Goal: Transaction & Acquisition: Purchase product/service

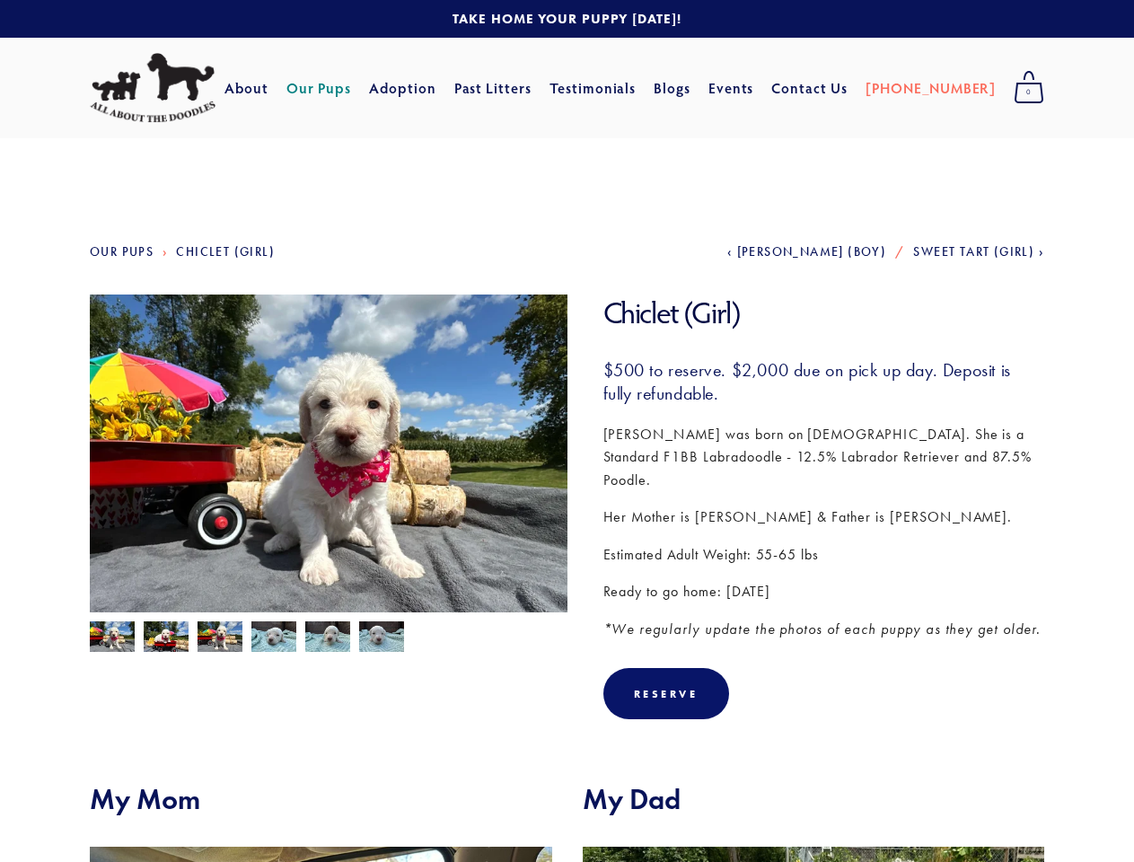
click at [566, 431] on img at bounding box center [328, 473] width 477 height 358
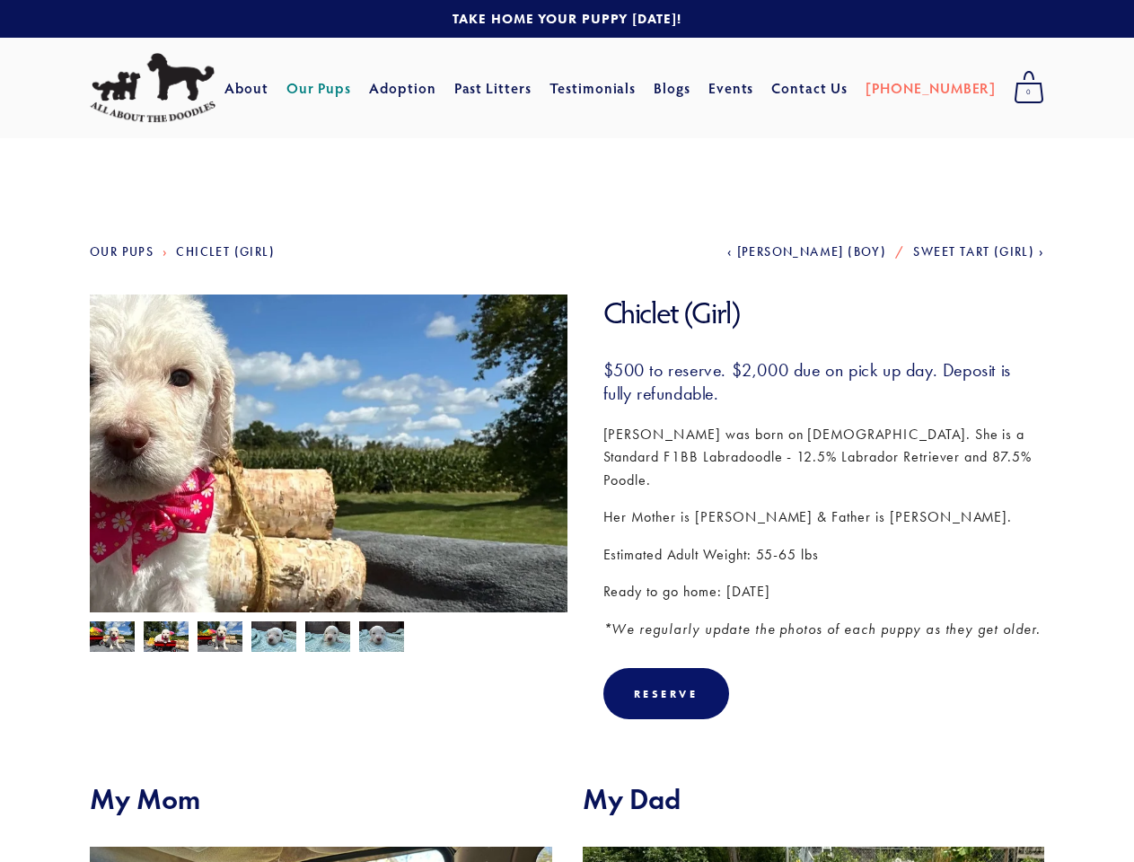
click at [328, 453] on img at bounding box center [328, 473] width 477 height 358
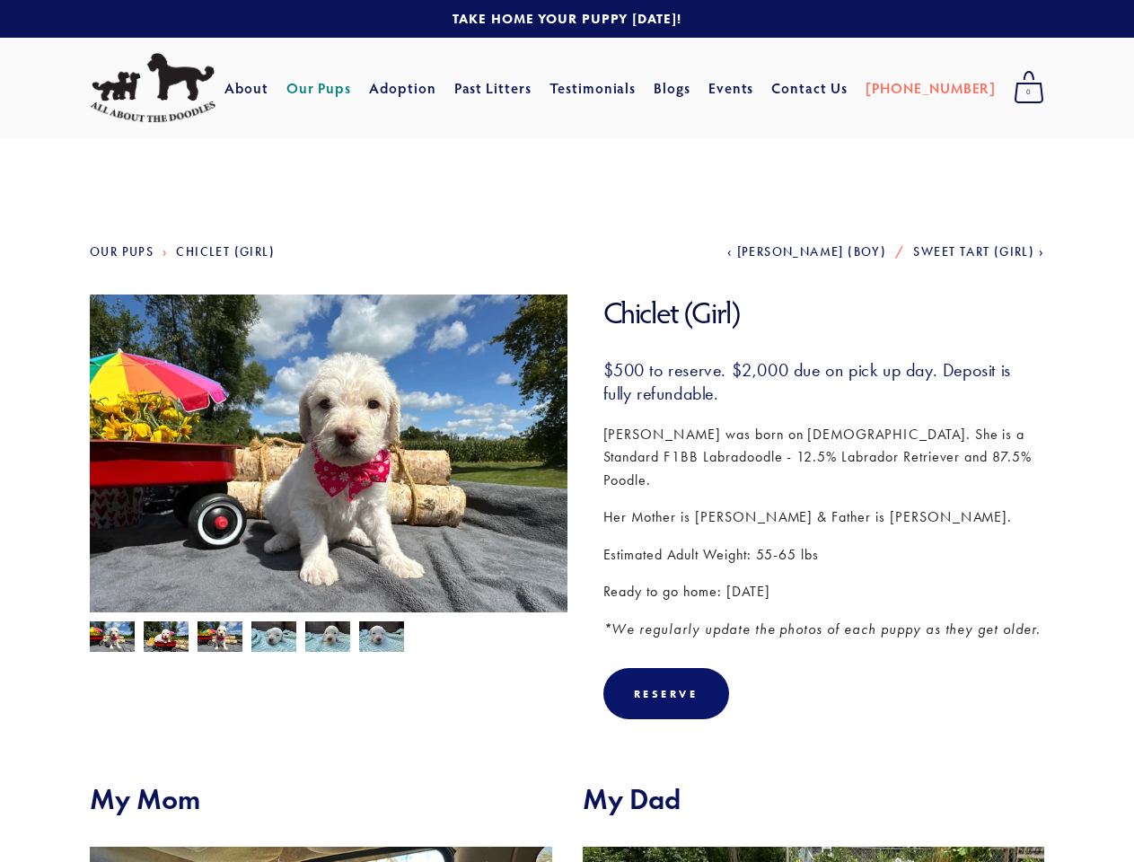
click at [112, 636] on img at bounding box center [112, 638] width 45 height 34
click at [166, 636] on img at bounding box center [166, 638] width 45 height 34
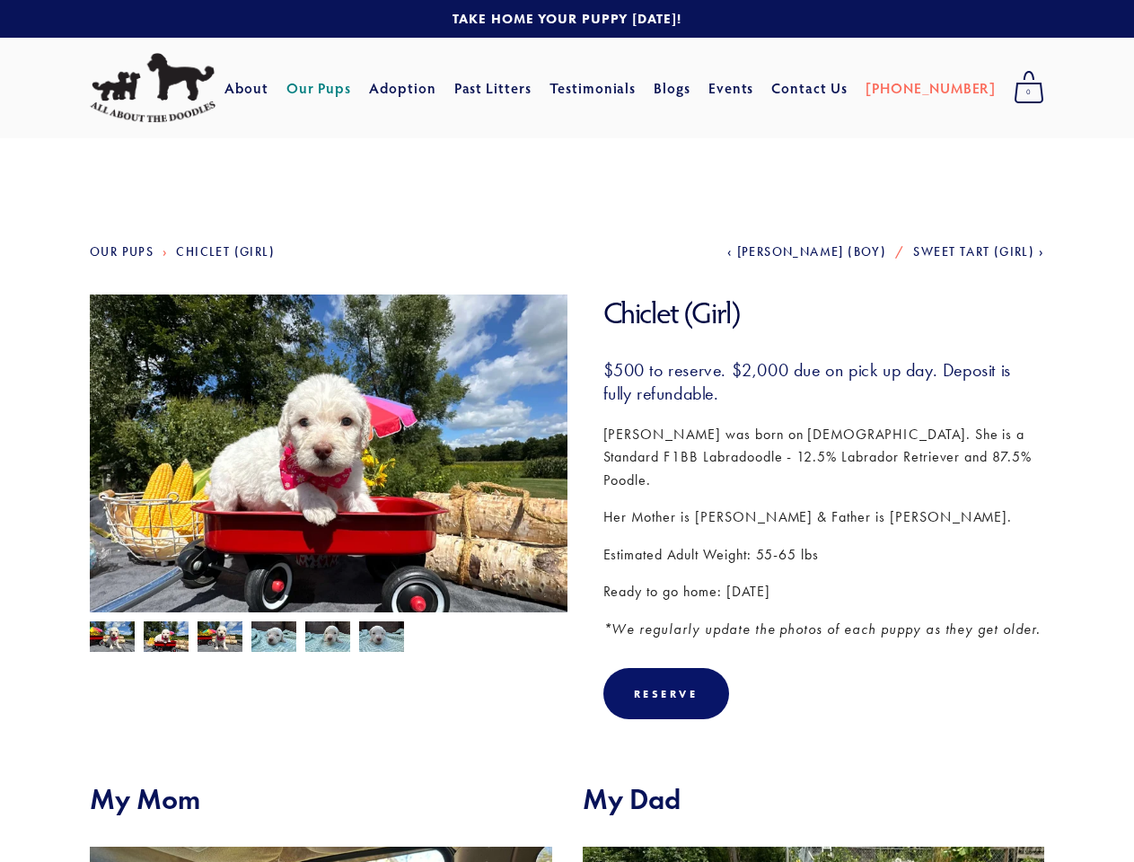
click at [220, 636] on img at bounding box center [219, 638] width 45 height 34
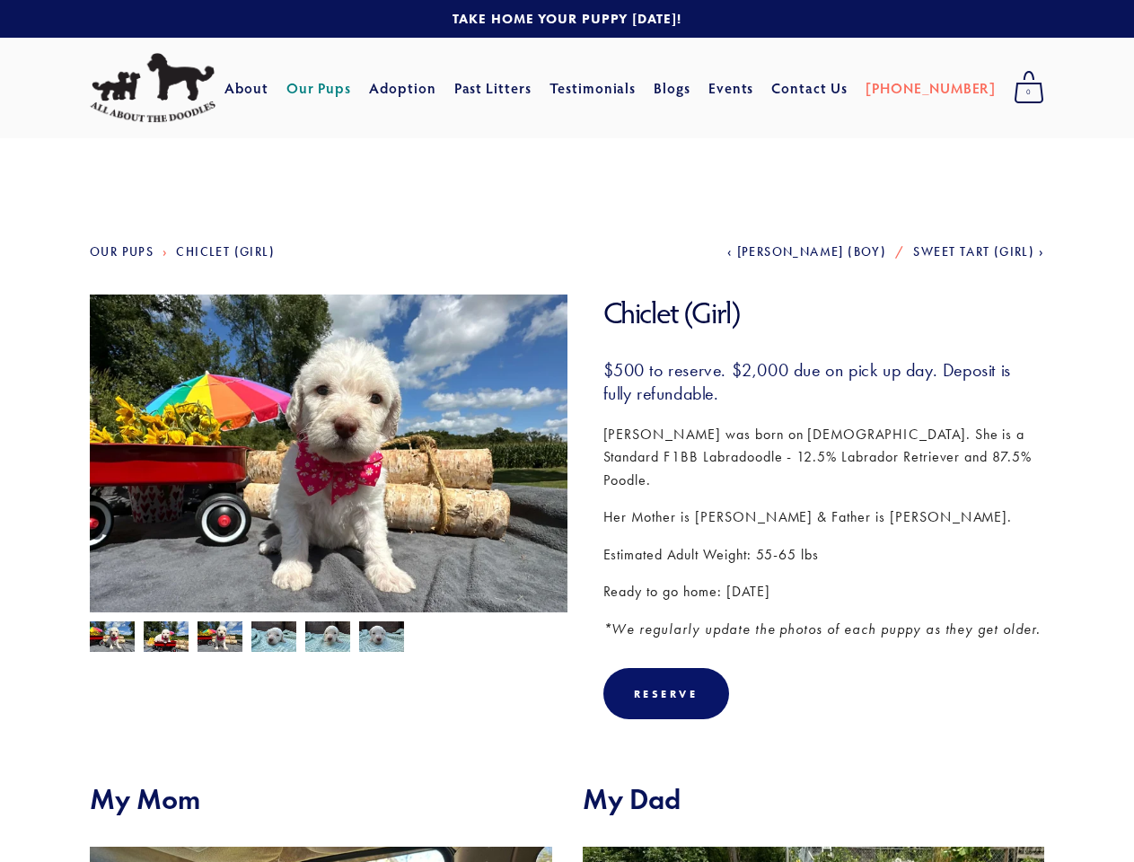
click at [274, 636] on img at bounding box center [273, 636] width 45 height 34
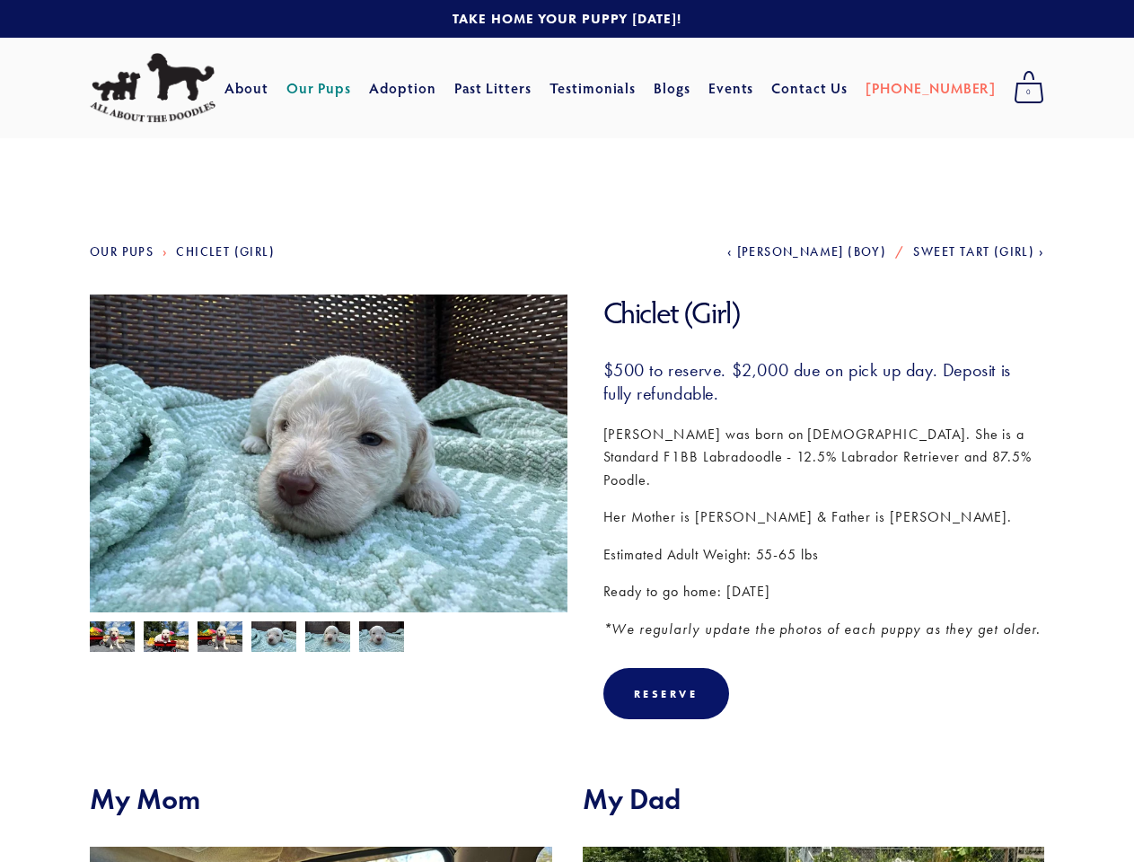
click at [328, 636] on img at bounding box center [327, 638] width 45 height 34
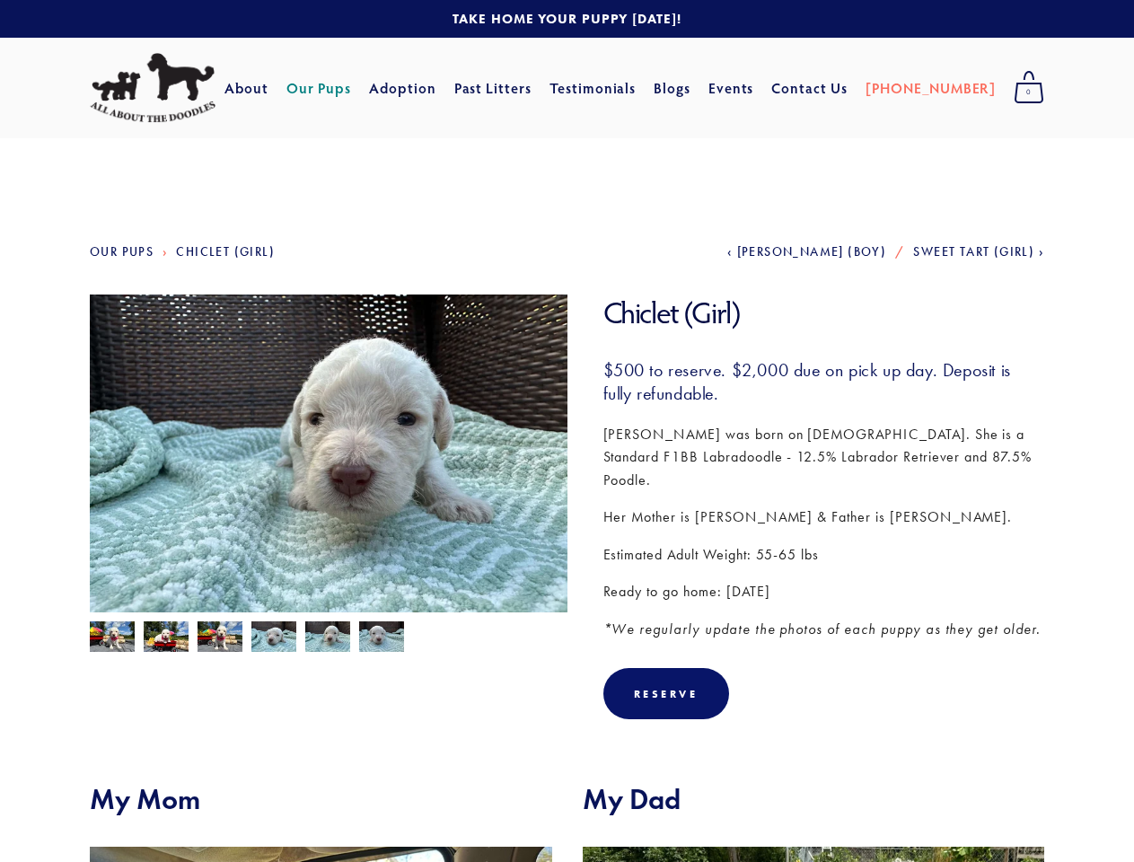
click at [381, 636] on img at bounding box center [381, 638] width 45 height 34
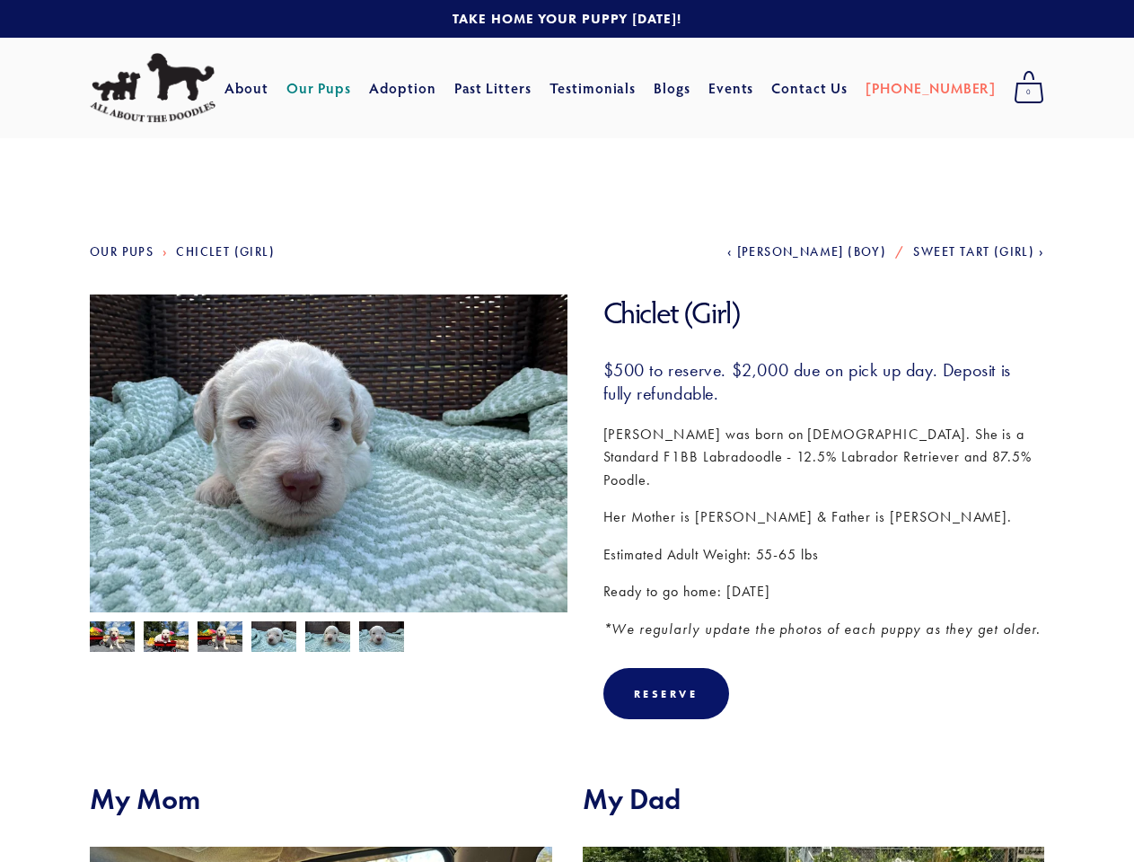
click at [666, 687] on div "Reserve" at bounding box center [666, 693] width 65 height 13
